Goal: Task Accomplishment & Management: Manage account settings

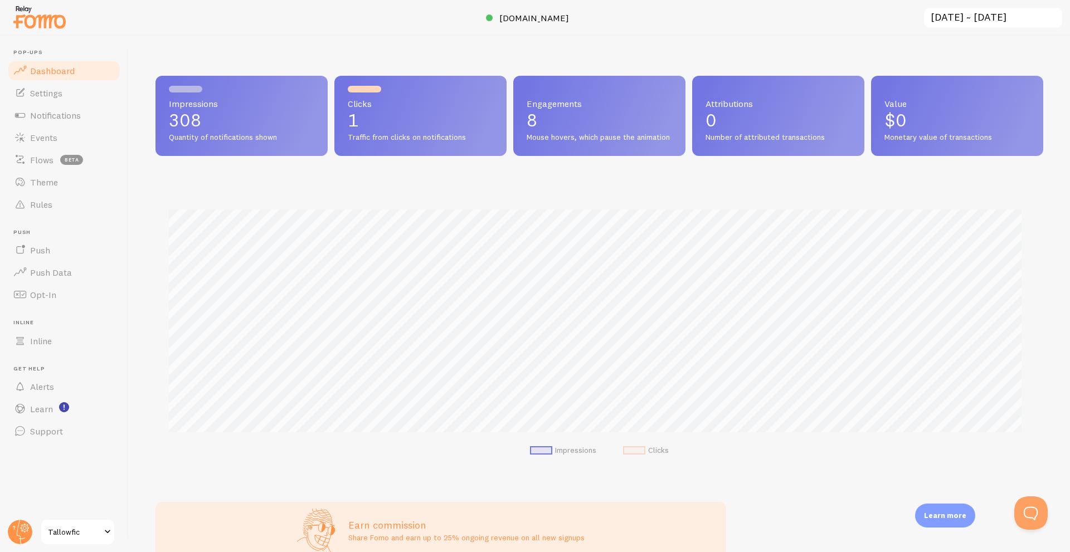
click at [249, 139] on span "Quantity of notifications shown" at bounding box center [241, 138] width 145 height 10
click at [366, 93] on div "Clicks 1 Traffic from clicks on notifications" at bounding box center [420, 116] width 172 height 80
click at [42, 88] on span "Settings" at bounding box center [46, 92] width 32 height 11
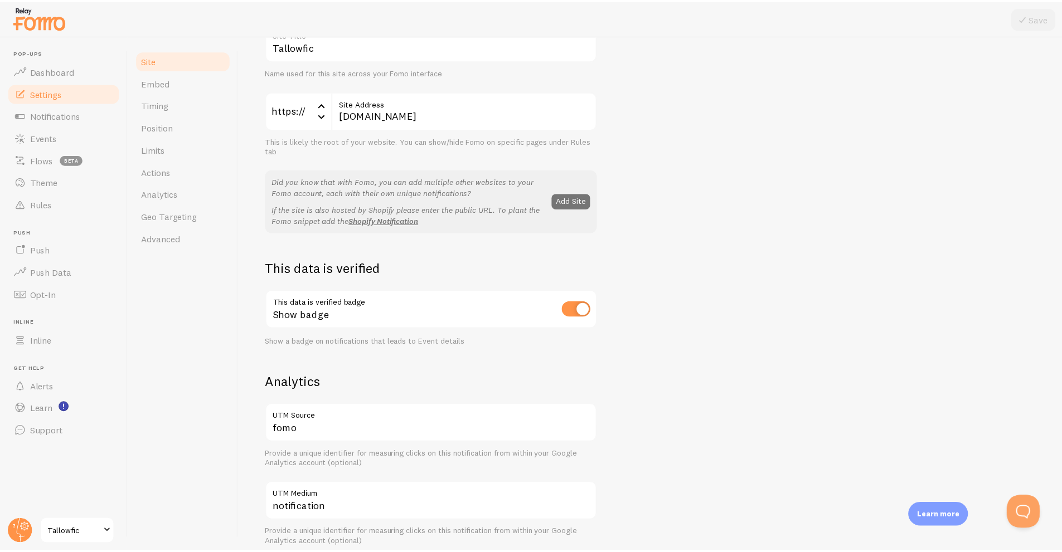
scroll to position [279, 0]
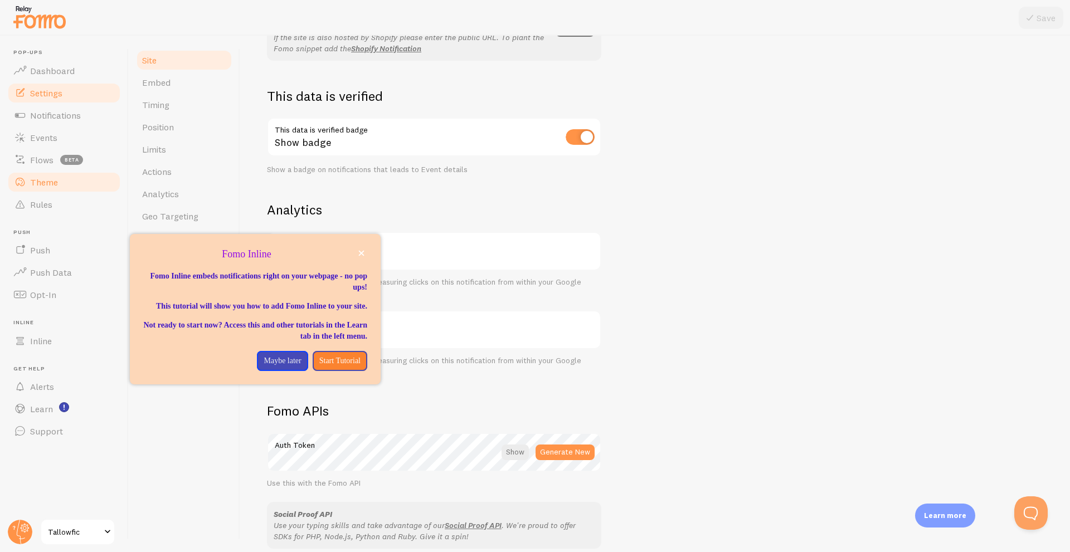
click at [35, 186] on span "Theme" at bounding box center [44, 182] width 28 height 11
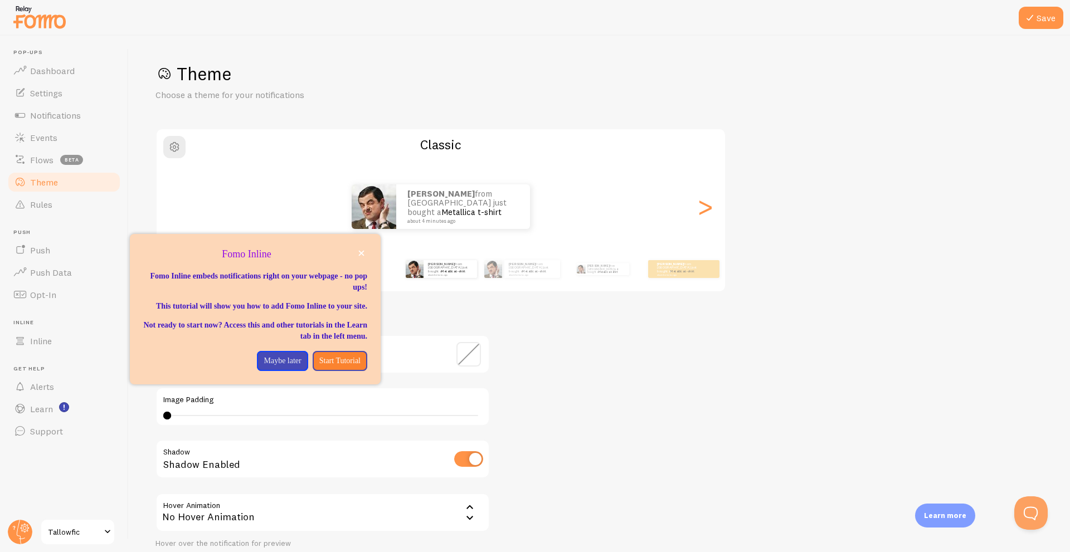
click at [661, 236] on div "[PERSON_NAME] from [GEOGRAPHIC_DATA] just bought a Metallica t-shirt about 4 mi…" at bounding box center [441, 207] width 568 height 80
click at [265, 367] on p "Maybe later" at bounding box center [282, 361] width 37 height 11
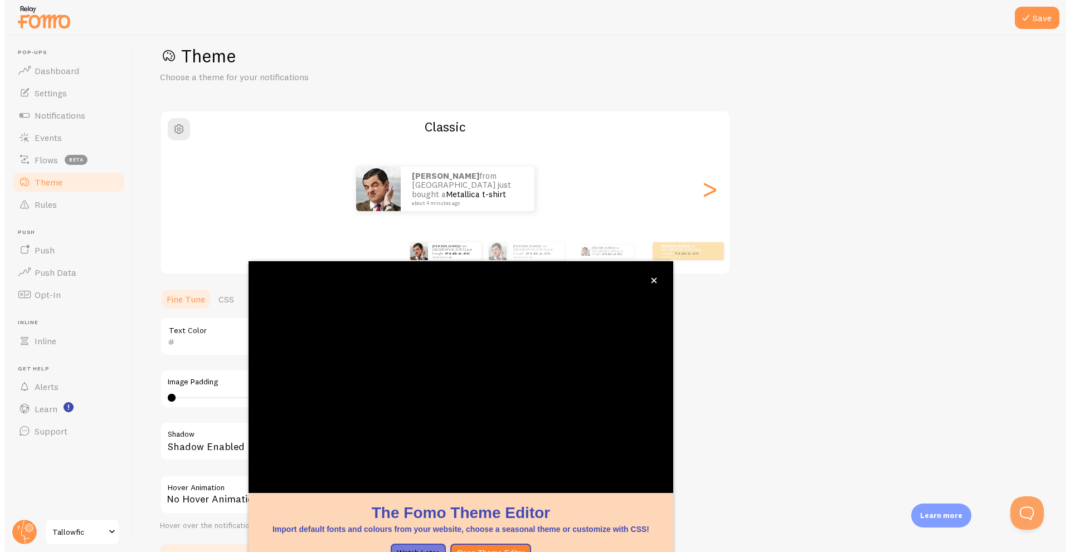
scroll to position [23, 0]
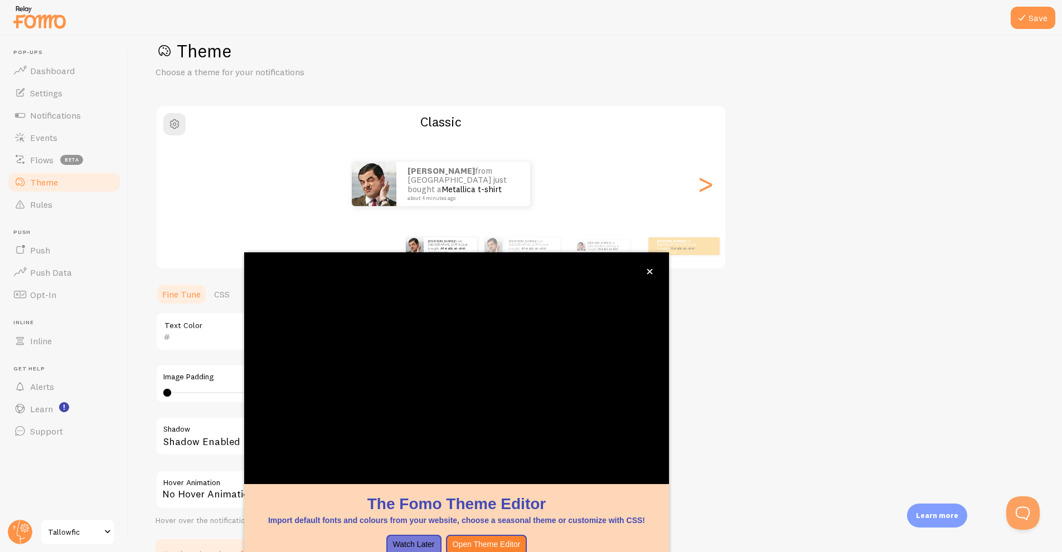
click at [662, 202] on div "[PERSON_NAME] from [GEOGRAPHIC_DATA] just bought a Metallica t-shirt about 4 mi…" at bounding box center [441, 184] width 568 height 45
click at [402, 198] on div "[PERSON_NAME] from [GEOGRAPHIC_DATA] just bought a Metallica t-shirt about 4 mi…" at bounding box center [463, 184] width 134 height 45
click at [649, 274] on icon "close," at bounding box center [649, 272] width 6 height 6
click at [389, 187] on img at bounding box center [374, 184] width 45 height 45
click at [649, 274] on button "close," at bounding box center [650, 271] width 12 height 12
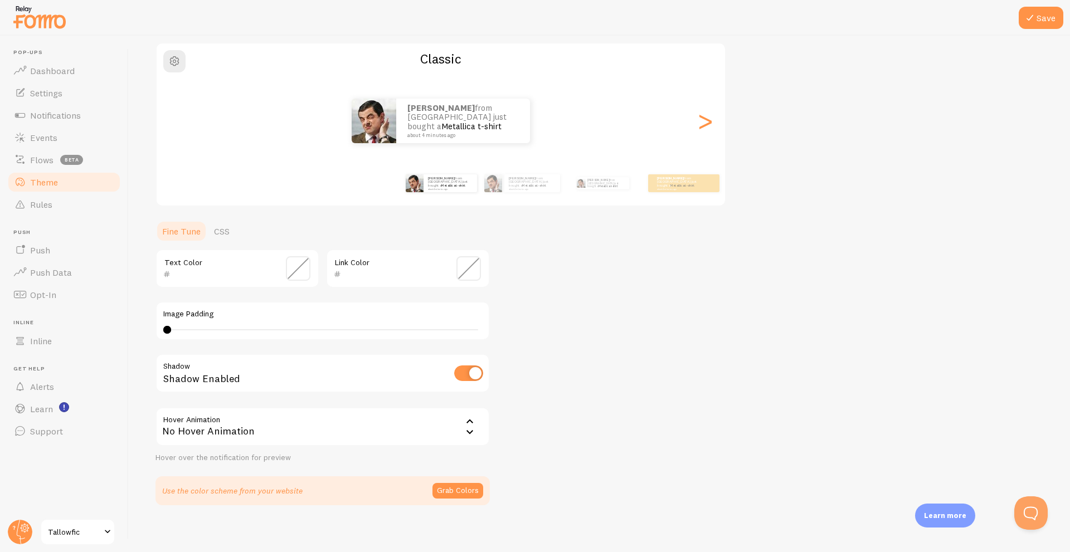
scroll to position [92, 0]
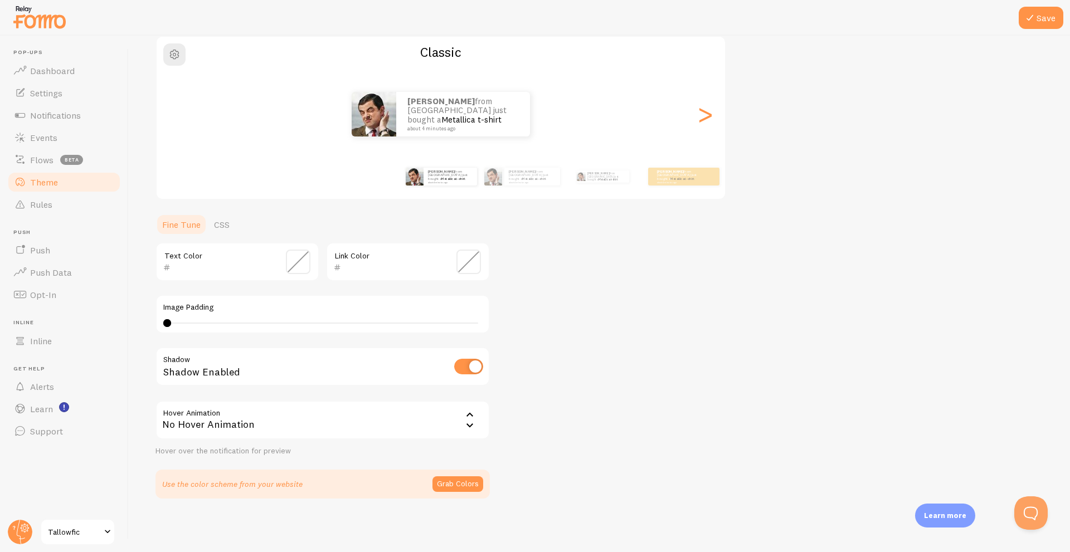
click at [469, 372] on input "checkbox" at bounding box center [468, 367] width 29 height 16
click at [470, 372] on input "checkbox" at bounding box center [468, 367] width 29 height 16
checkbox input "true"
click at [223, 233] on link "CSS" at bounding box center [221, 224] width 29 height 22
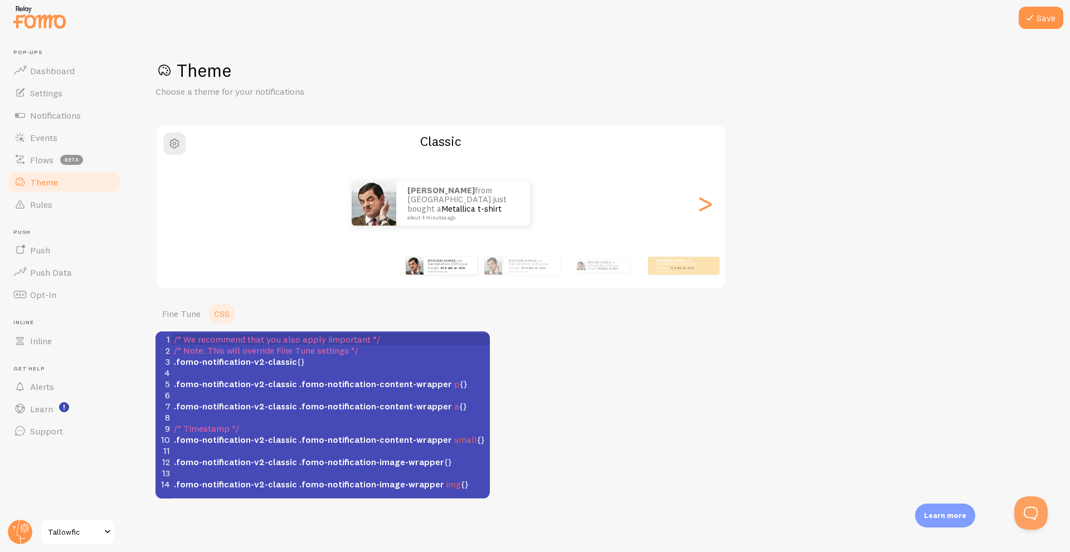
scroll to position [3, 0]
click at [178, 320] on link "Fine Tune" at bounding box center [181, 314] width 52 height 22
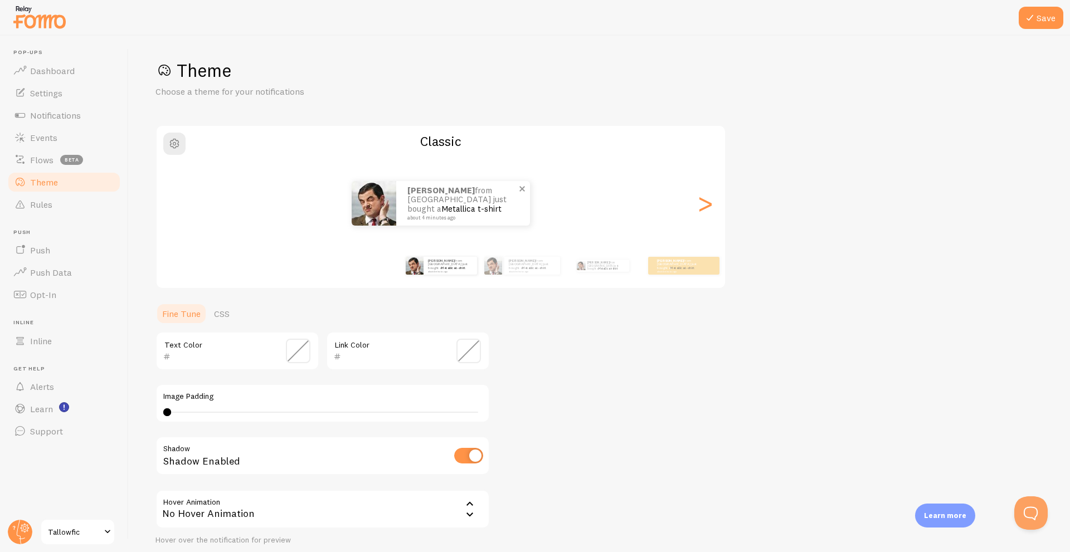
click at [482, 185] on div "[PERSON_NAME] from [GEOGRAPHIC_DATA] just bought a Metallica t-shirt about 4 mi…" at bounding box center [463, 203] width 134 height 45
click at [526, 191] on span at bounding box center [522, 188] width 19 height 19
click at [506, 186] on span at bounding box center [515, 188] width 19 height 19
click at [525, 255] on div "[PERSON_NAME] from [GEOGRAPHIC_DATA] just bought a Metallica t-shirt about 4 mi…" at bounding box center [522, 265] width 72 height 31
click at [650, 251] on div "[PERSON_NAME] from [GEOGRAPHIC_DATA] just bought a Metallica t-shirt about 4 mi…" at bounding box center [774, 265] width 640 height 31
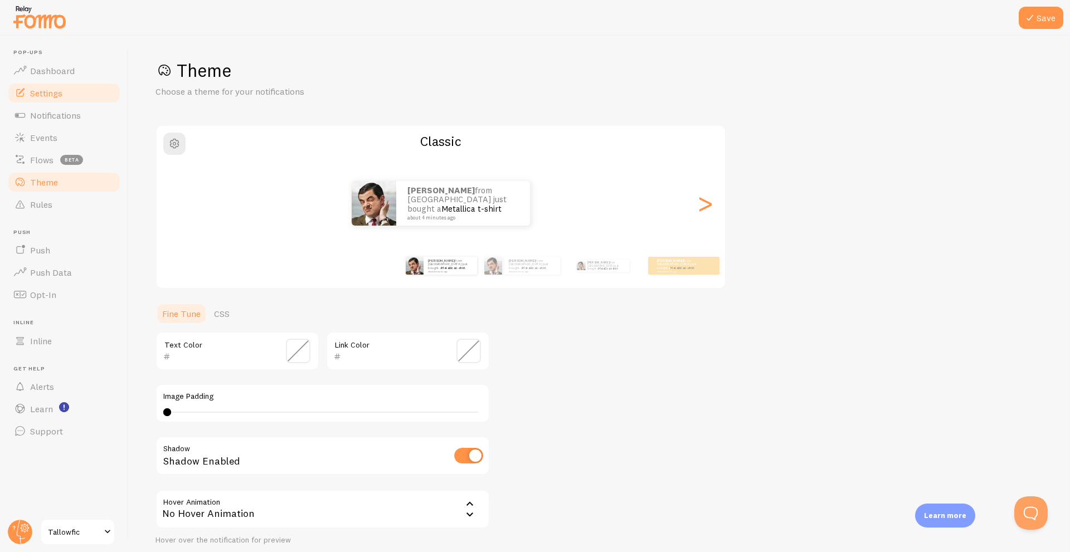
click at [16, 95] on span at bounding box center [19, 92] width 13 height 13
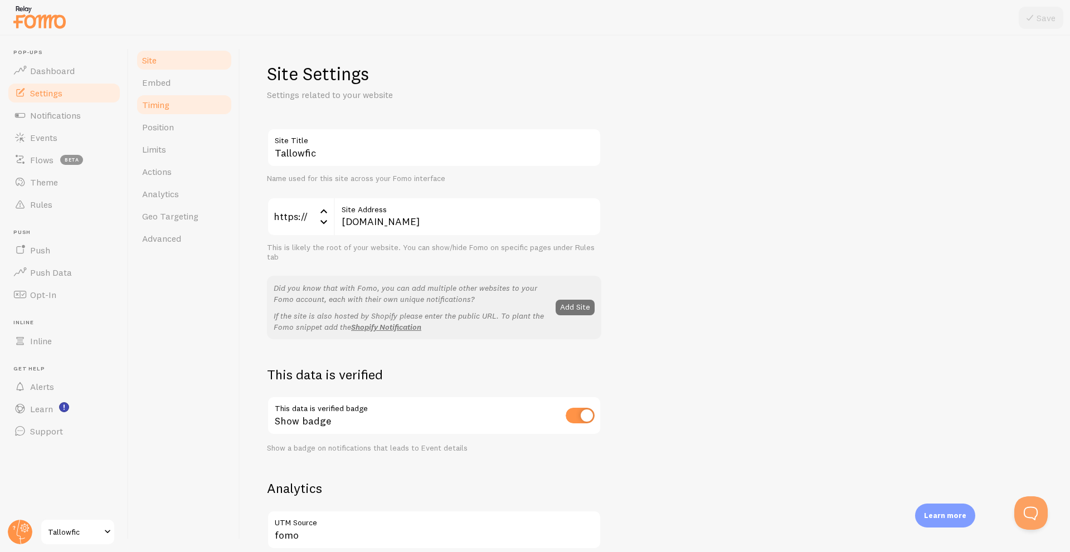
click at [162, 106] on span "Timing" at bounding box center [155, 104] width 27 height 11
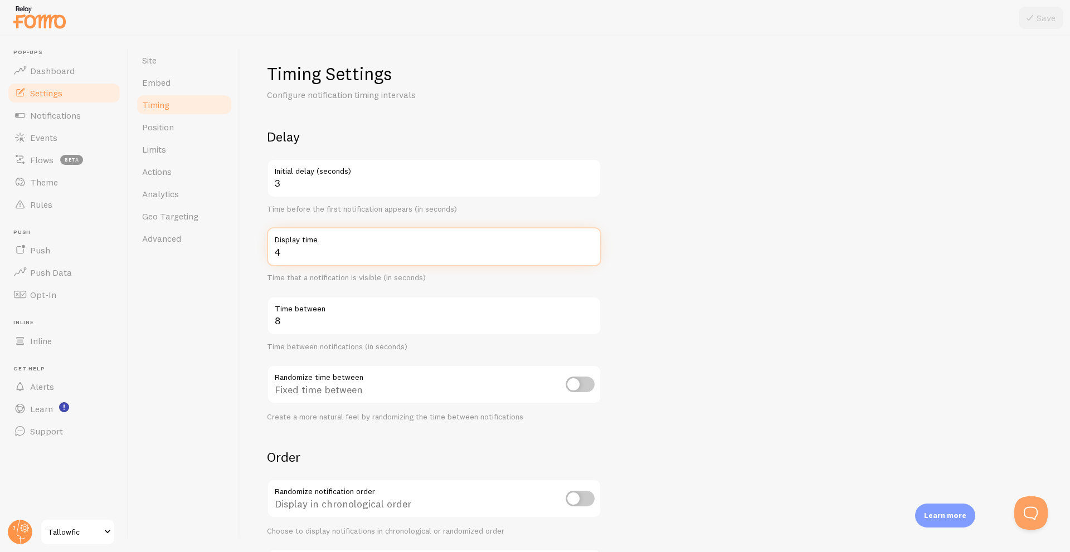
drag, startPoint x: 288, startPoint y: 251, endPoint x: 267, endPoint y: 252, distance: 20.7
click at [267, 252] on input "4" at bounding box center [434, 246] width 334 height 39
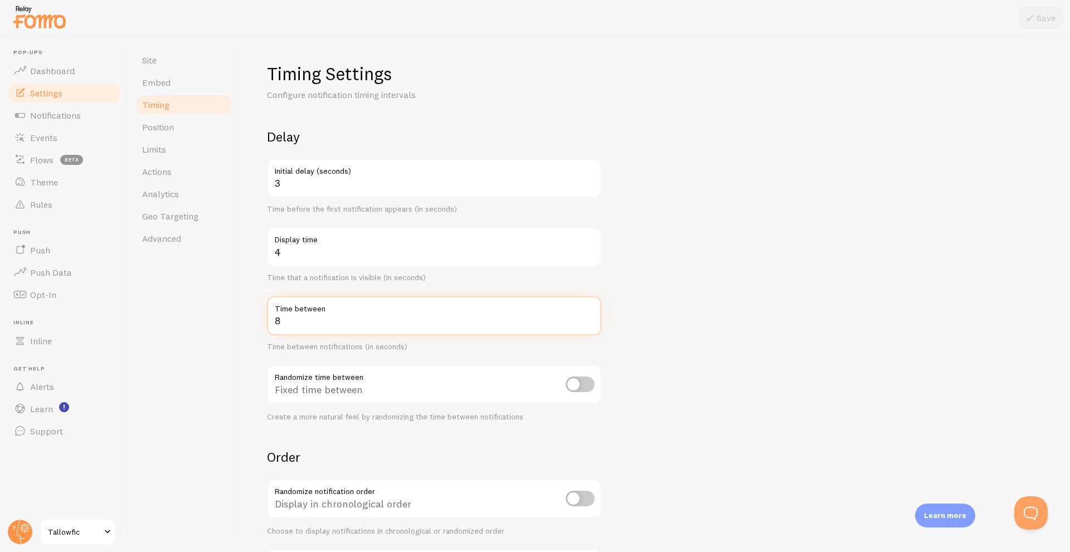
drag, startPoint x: 289, startPoint y: 320, endPoint x: 267, endPoint y: 323, distance: 21.9
click at [267, 323] on input "8" at bounding box center [434, 315] width 334 height 39
click at [263, 373] on div "Timing Settings Configure notification timing intervals Delay 3 Initial delay (…" at bounding box center [655, 294] width 830 height 517
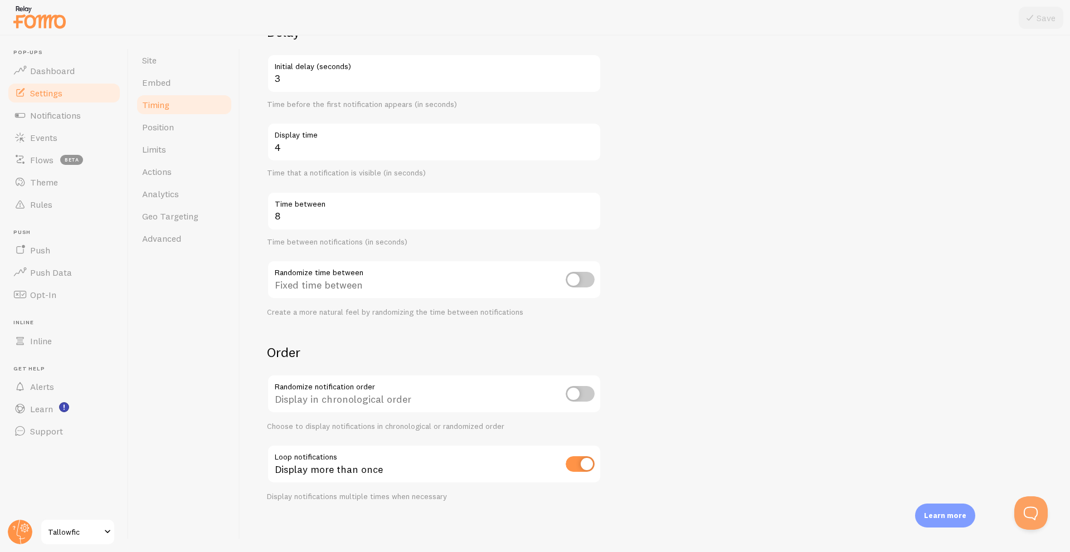
scroll to position [108, 0]
click at [152, 199] on link "Analytics" at bounding box center [184, 194] width 98 height 22
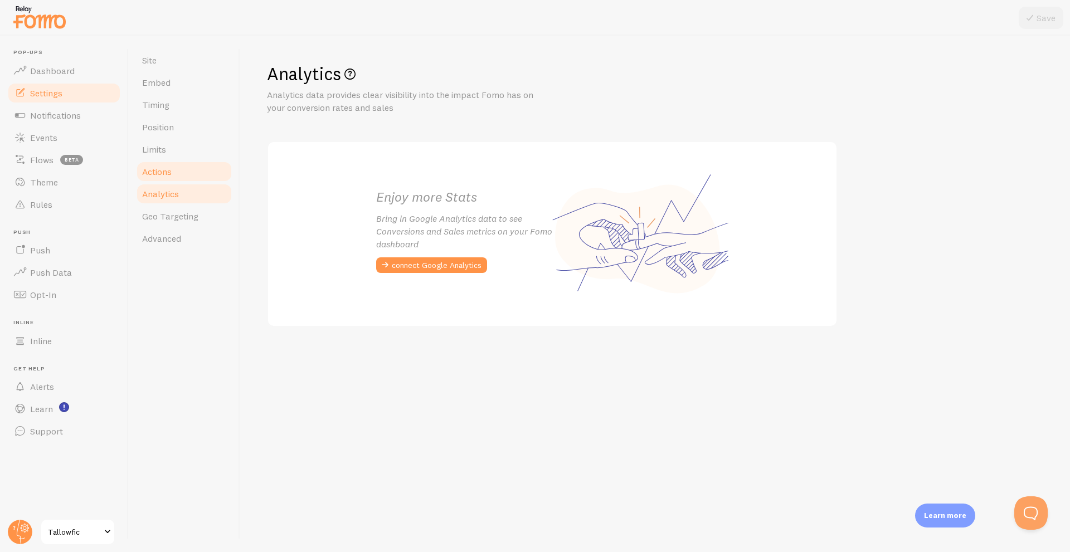
click at [165, 174] on span "Actions" at bounding box center [157, 171] width 30 height 11
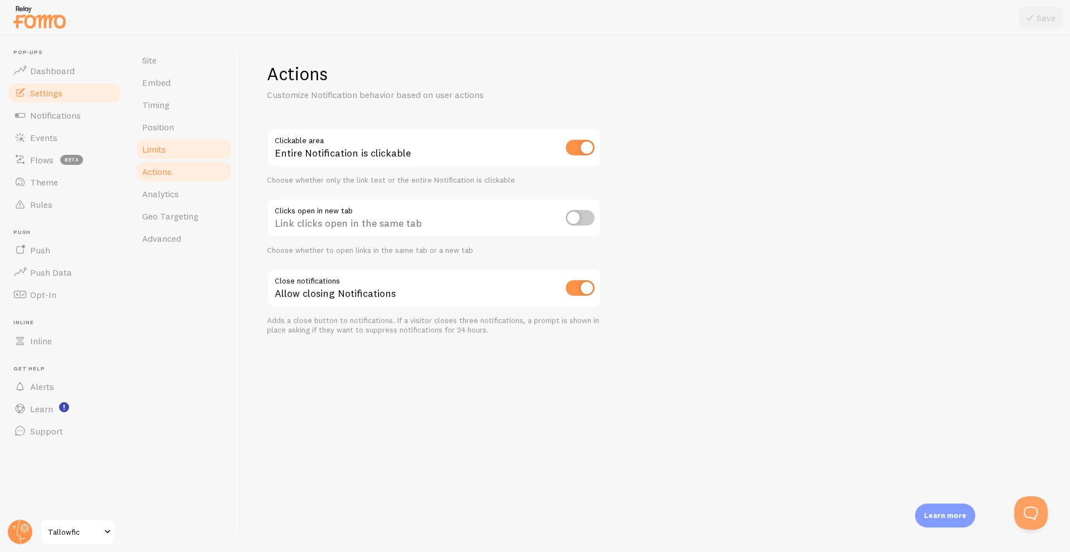
click at [164, 156] on link "Limits" at bounding box center [184, 149] width 98 height 22
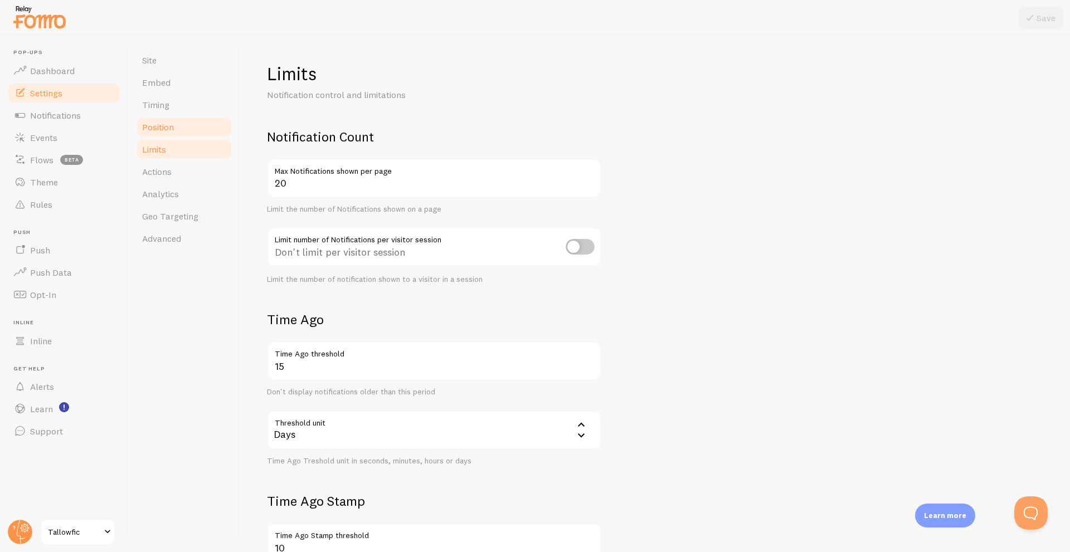
click at [157, 133] on link "Position" at bounding box center [184, 127] width 98 height 22
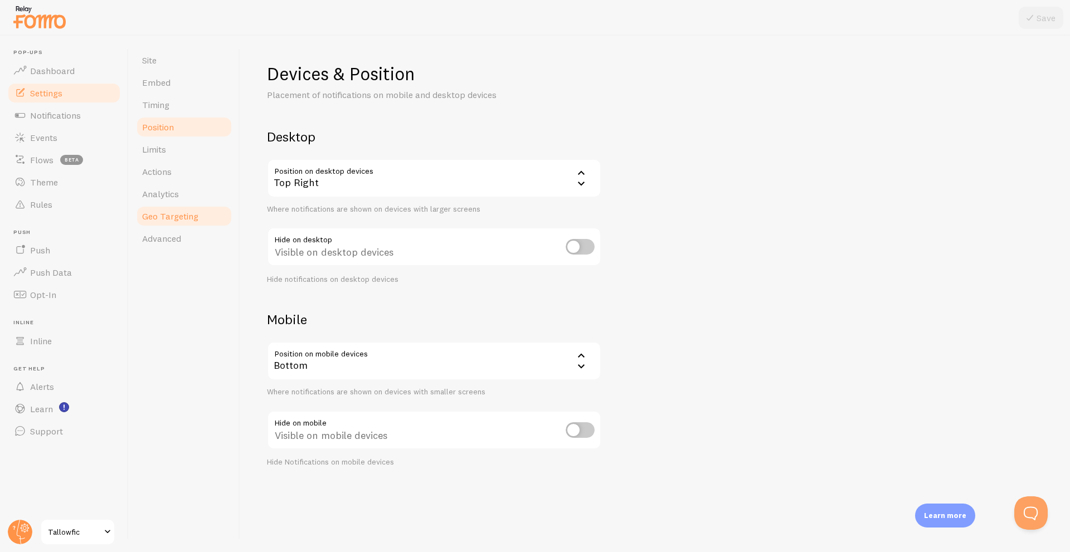
click at [159, 217] on span "Geo Targeting" at bounding box center [170, 216] width 56 height 11
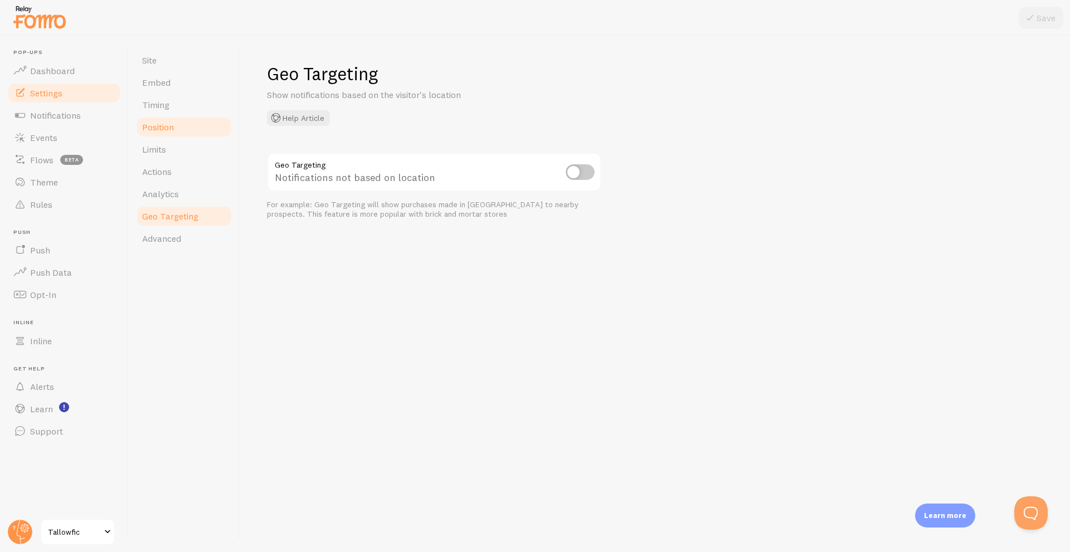
click at [154, 122] on span "Position" at bounding box center [158, 126] width 32 height 11
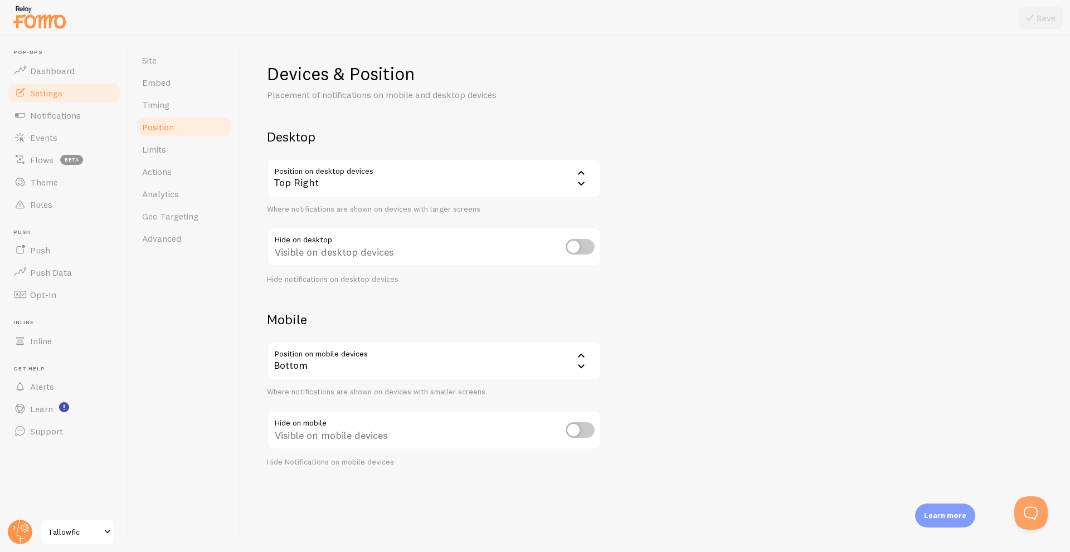
click at [298, 364] on div "Bottom" at bounding box center [434, 361] width 334 height 39
click at [296, 412] on li "Top" at bounding box center [434, 417] width 332 height 20
click at [300, 367] on div "Top" at bounding box center [434, 361] width 334 height 39
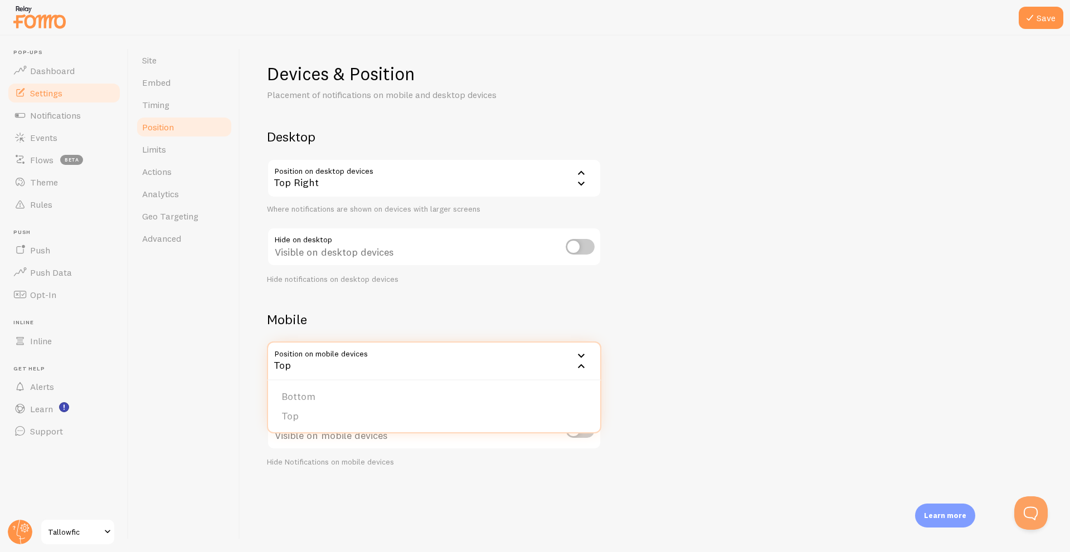
drag, startPoint x: 879, startPoint y: 206, endPoint x: 911, endPoint y: 105, distance: 106.3
click at [882, 201] on div "Devices & Position Placement of notifications on mobile and desktop devices Des…" at bounding box center [655, 264] width 776 height 405
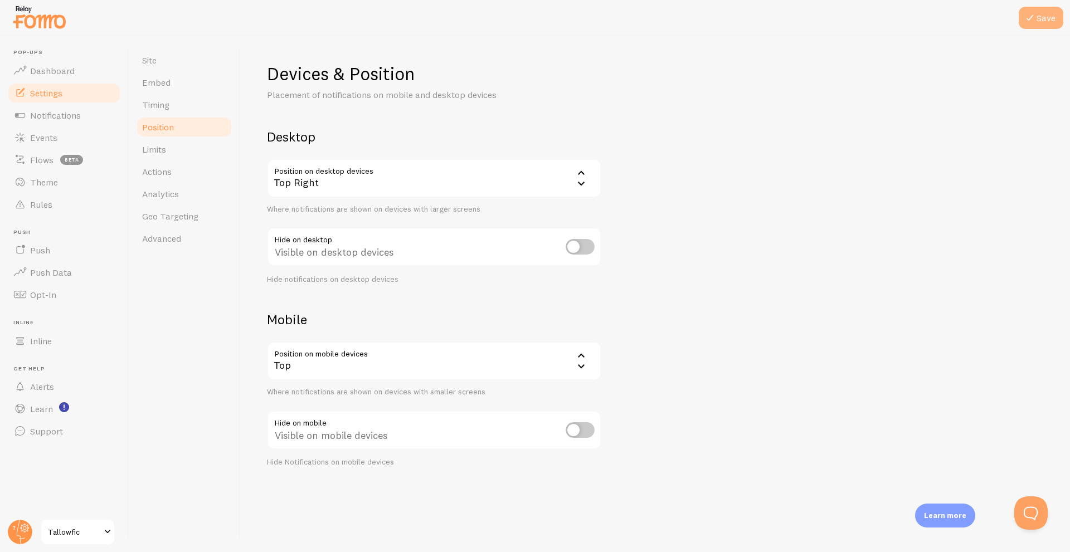
click at [1041, 18] on button "Save" at bounding box center [1041, 18] width 45 height 22
click at [150, 233] on span "Advanced" at bounding box center [161, 238] width 39 height 11
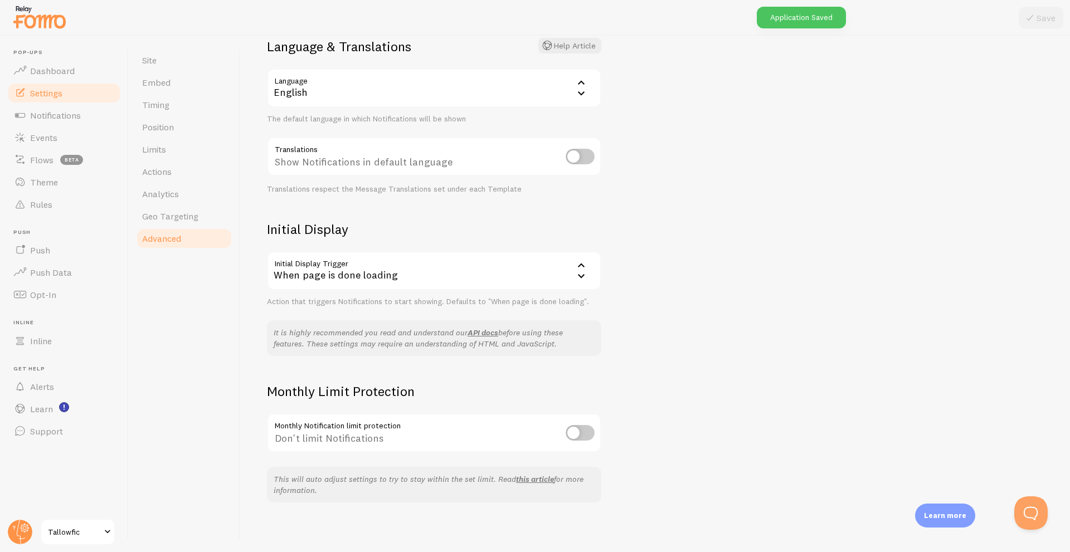
scroll to position [94, 0]
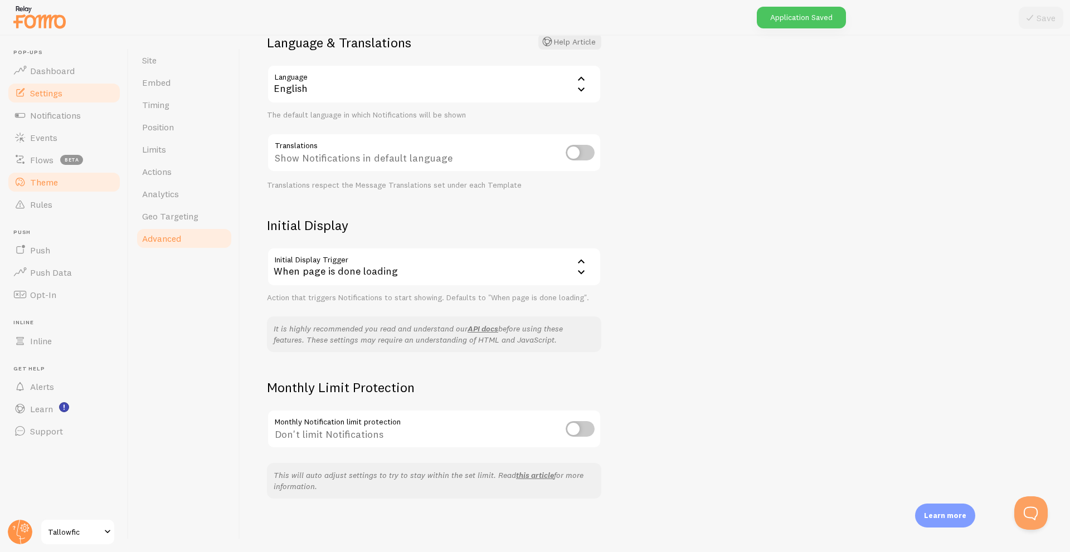
click at [42, 182] on span "Theme" at bounding box center [44, 182] width 28 height 11
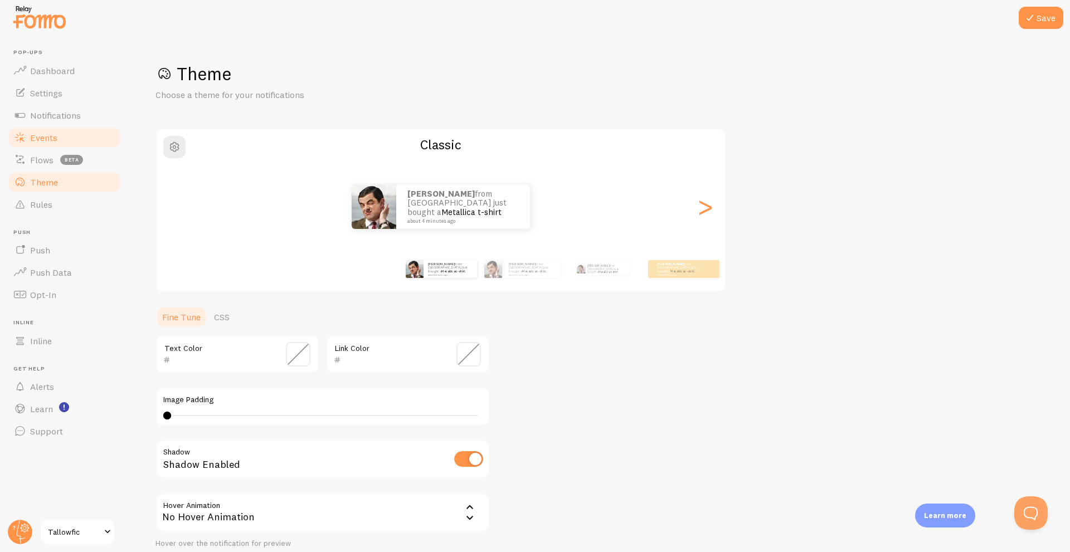
click at [36, 143] on span "Events" at bounding box center [43, 137] width 27 height 11
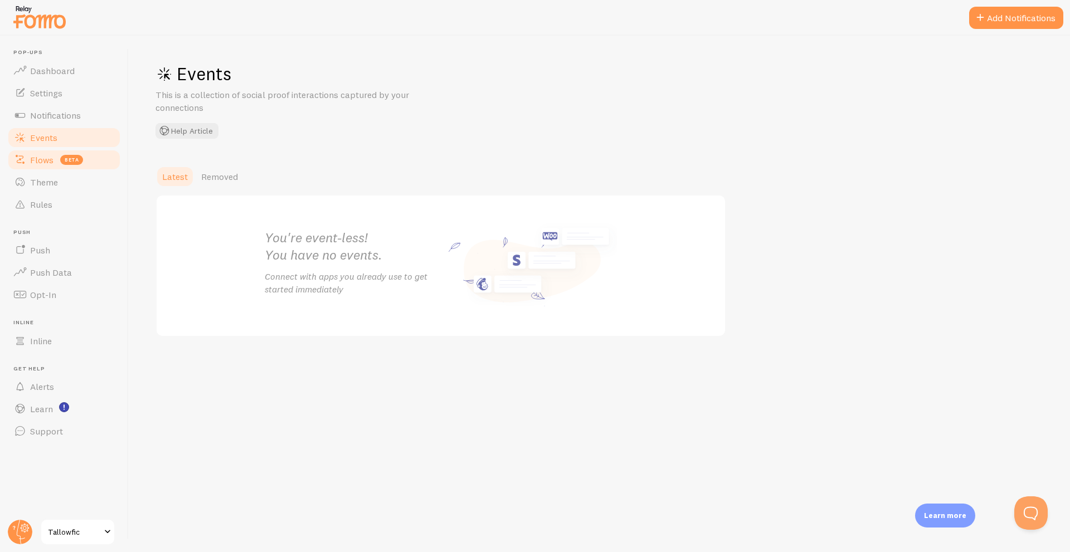
click at [36, 160] on span "Flows" at bounding box center [41, 159] width 23 height 11
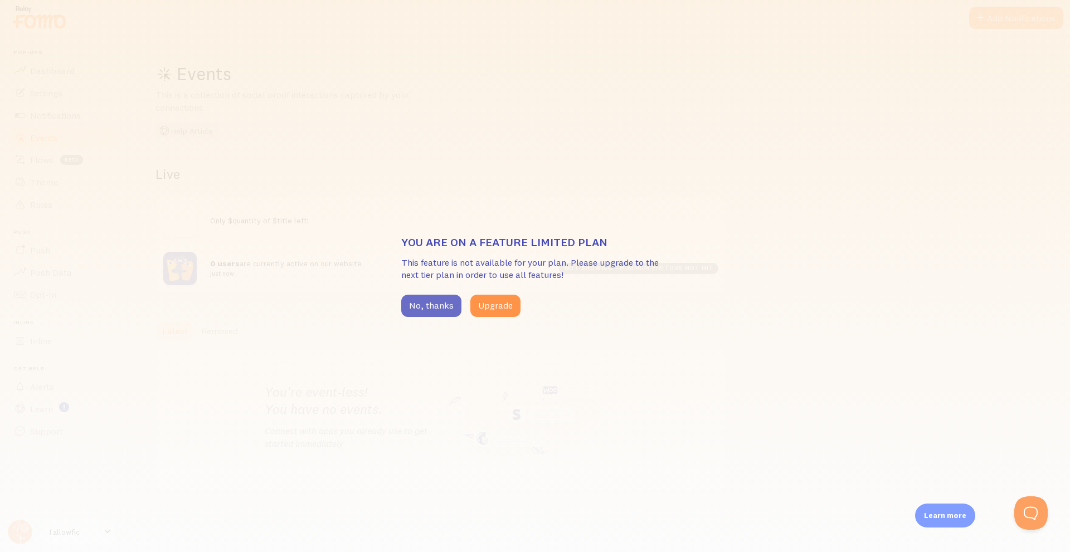
click at [430, 313] on button "No, thanks" at bounding box center [431, 306] width 60 height 22
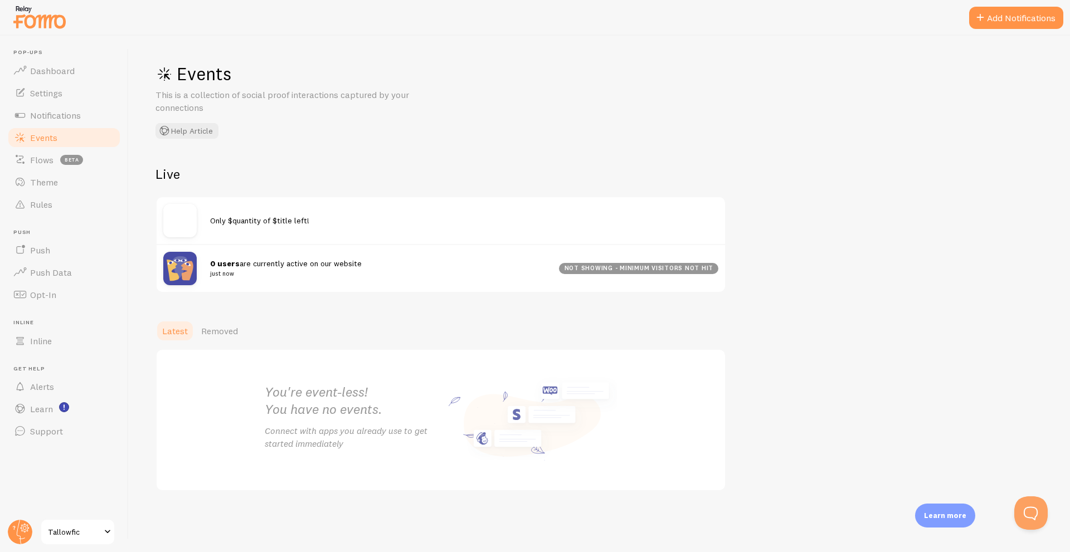
click at [255, 283] on div "0 users are currently active on our website just now not showing - minimum visi…" at bounding box center [441, 268] width 568 height 48
click at [216, 273] on small "just now" at bounding box center [377, 274] width 335 height 10
click at [32, 172] on link "Theme" at bounding box center [64, 182] width 115 height 22
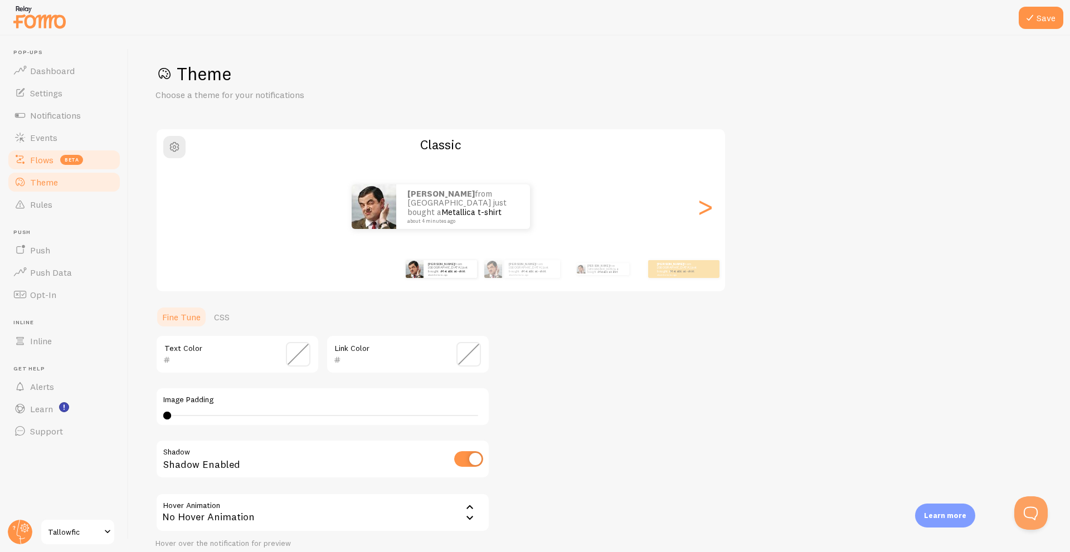
click at [37, 157] on span "Flows" at bounding box center [41, 159] width 23 height 11
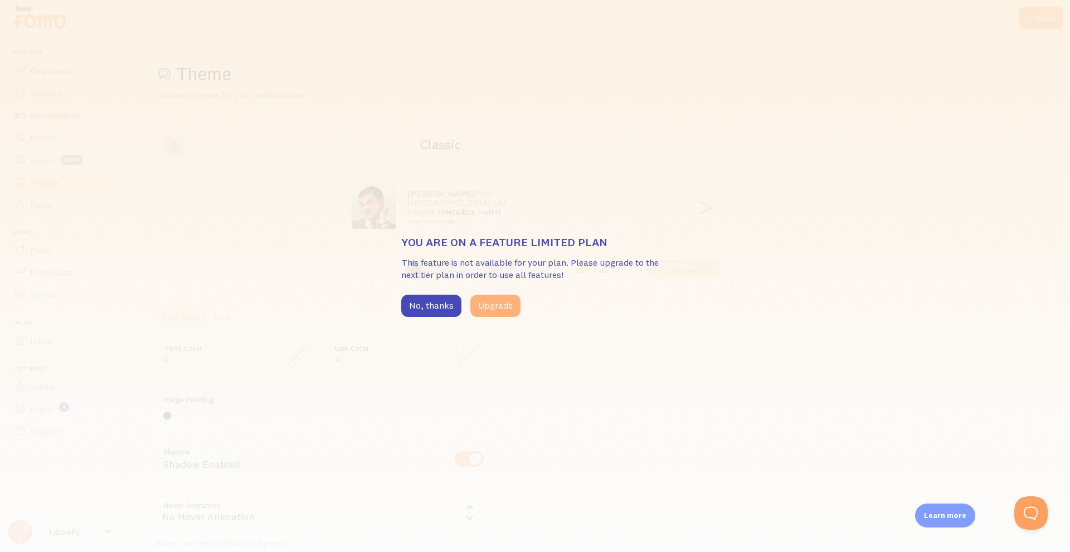
click at [511, 306] on button "Upgrade" at bounding box center [495, 306] width 50 height 22
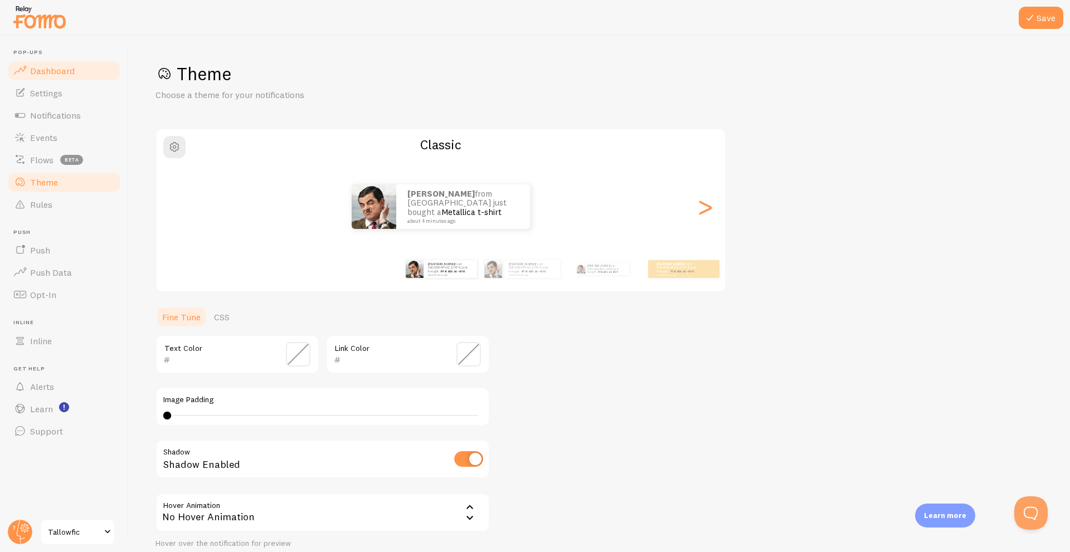
click at [29, 69] on link "Dashboard" at bounding box center [64, 71] width 115 height 22
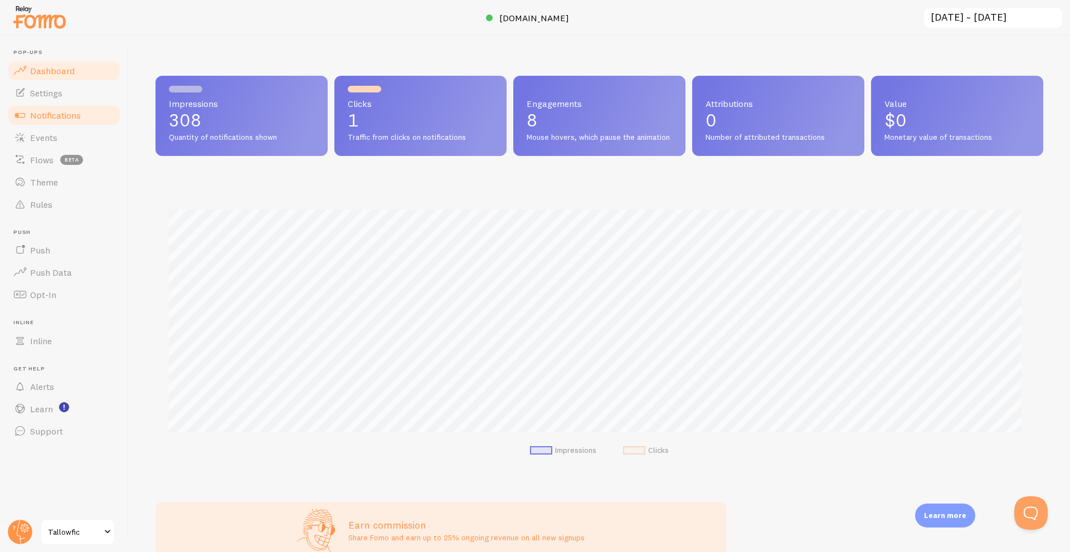
scroll to position [293, 879]
click at [506, 21] on link "[DOMAIN_NAME]" at bounding box center [535, 17] width 98 height 13
click at [46, 429] on span "Support" at bounding box center [46, 431] width 33 height 11
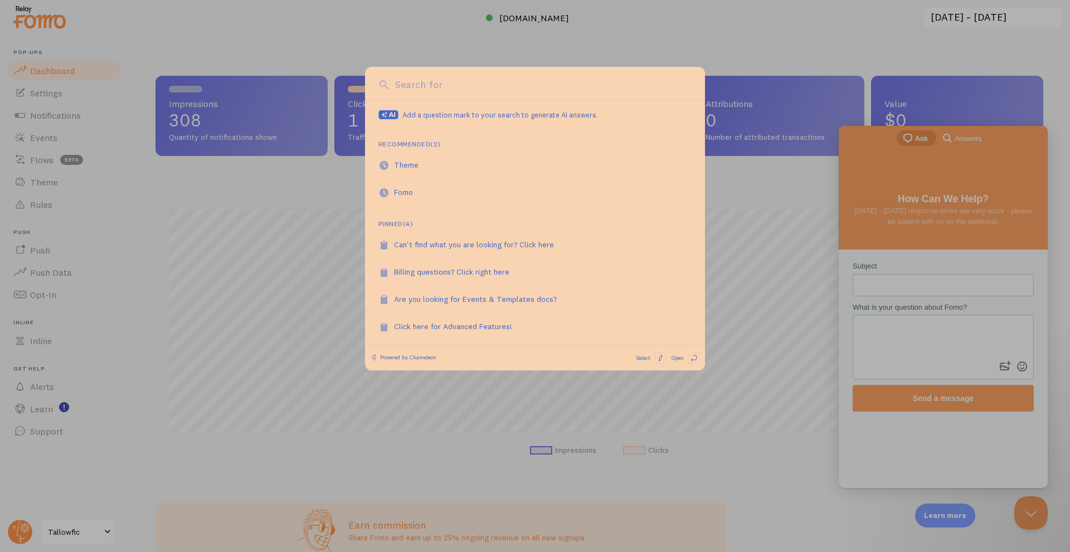
scroll to position [0, 0]
click at [62, 395] on div at bounding box center [535, 276] width 1070 height 552
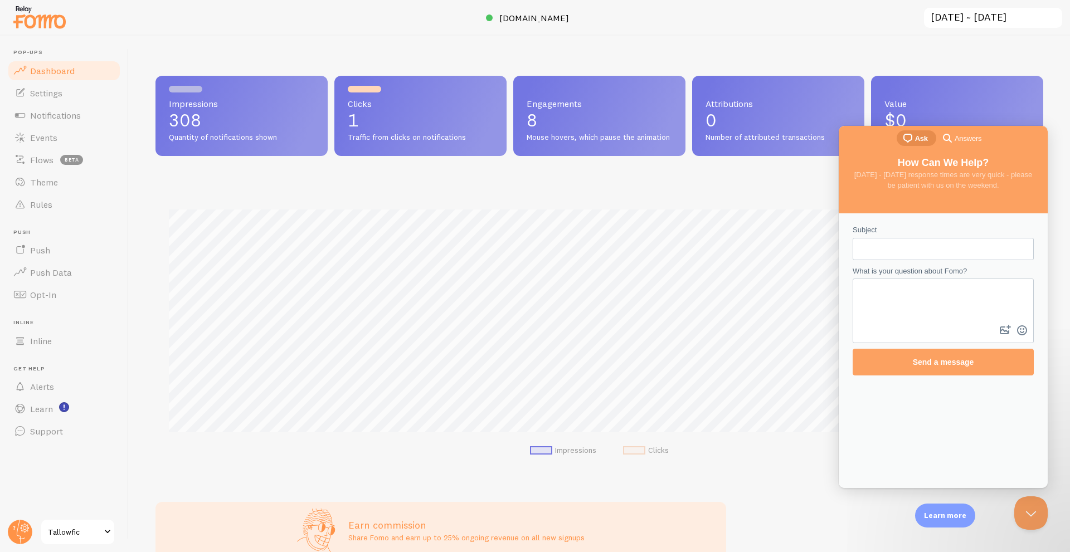
click at [53, 528] on span "Tallowfic" at bounding box center [74, 531] width 53 height 13
